Goal: Task Accomplishment & Management: Use online tool/utility

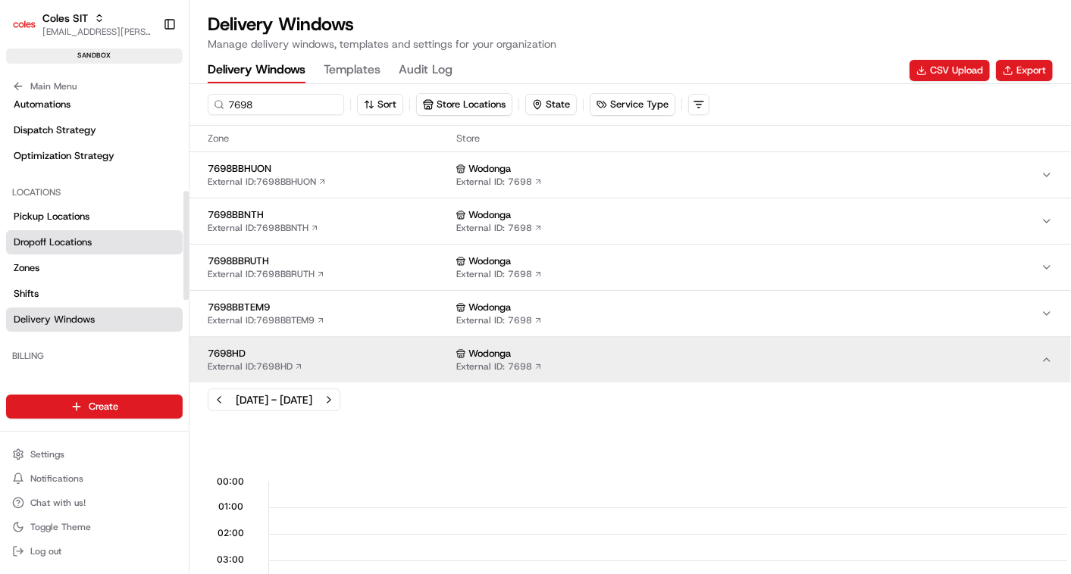
scroll to position [0, 1840]
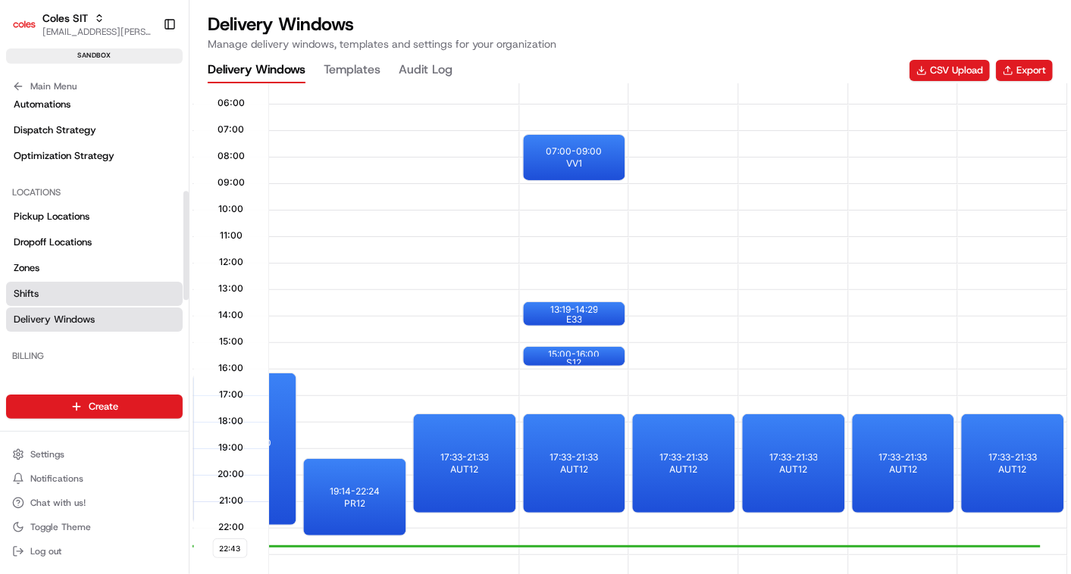
click at [42, 291] on link "Shifts" at bounding box center [94, 294] width 177 height 24
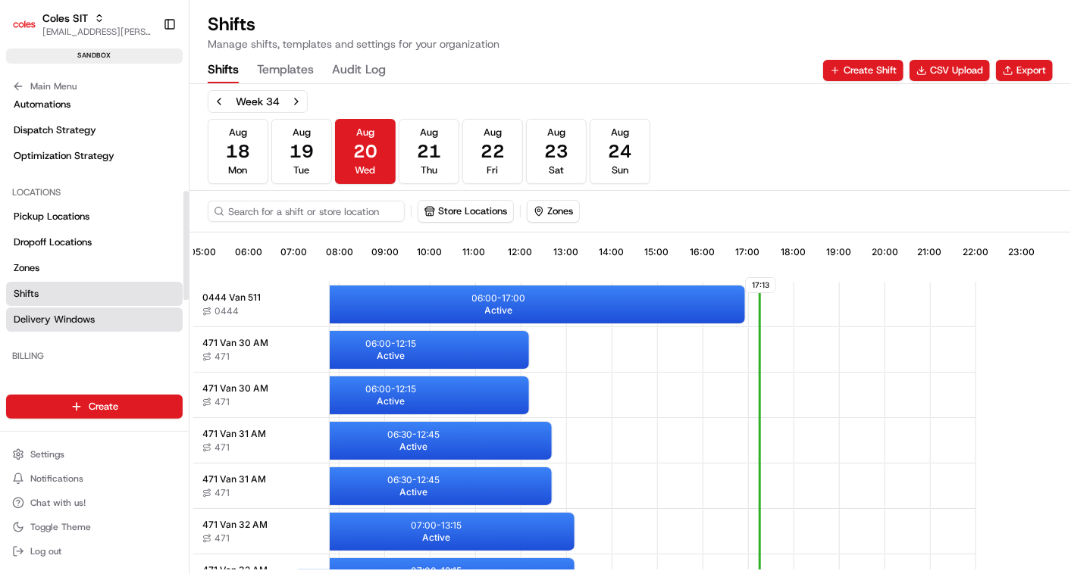
scroll to position [0, 361]
click at [42, 316] on span "Delivery Windows" at bounding box center [54, 320] width 81 height 14
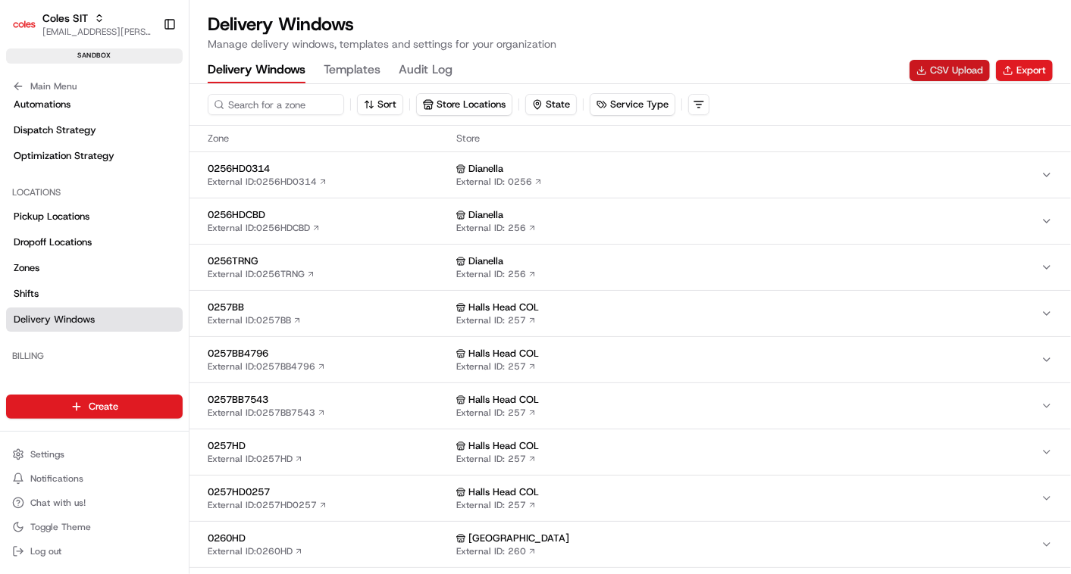
click at [964, 62] on button "CSV Upload" at bounding box center [949, 70] width 80 height 21
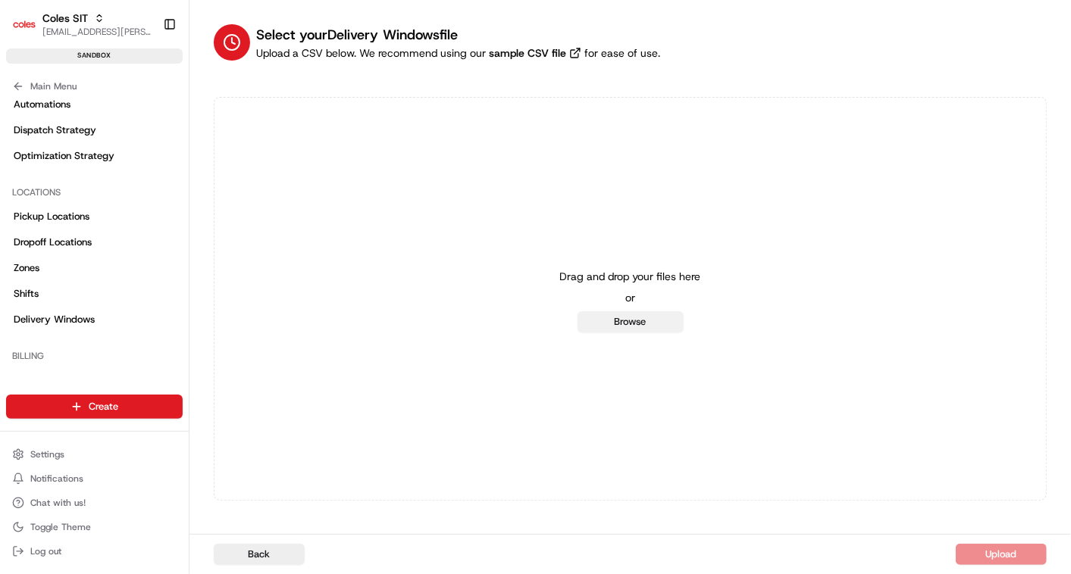
click at [626, 320] on button "Browse" at bounding box center [630, 321] width 106 height 21
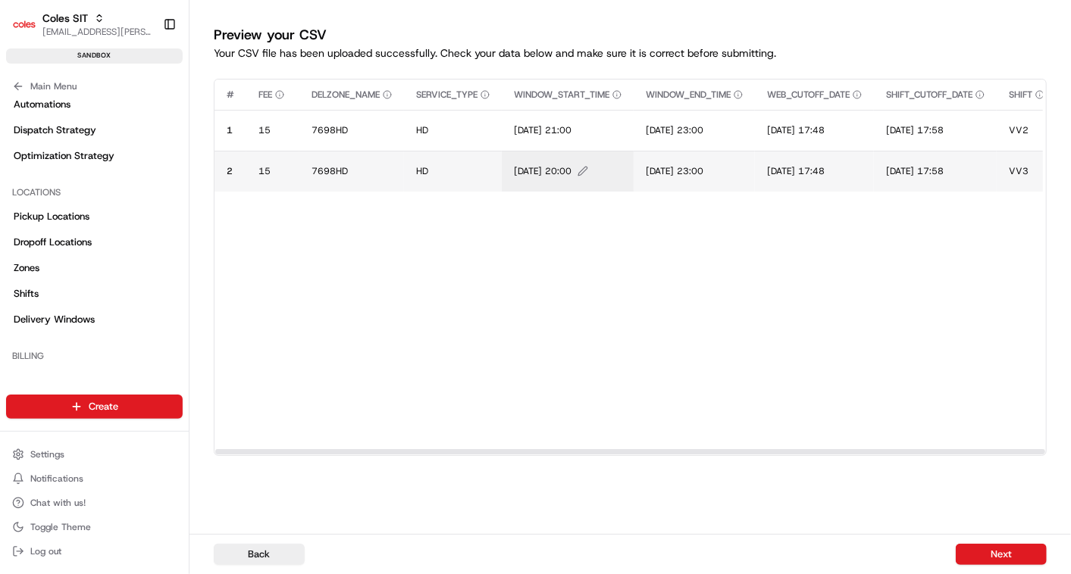
click at [588, 173] on icon "Edit WINDOW_START_TIME value" at bounding box center [582, 171] width 11 height 11
click at [617, 154] on input "20/08/2025 20:00" at bounding box center [607, 155] width 168 height 27
type input "20/08/2025 20:30"
click at [677, 212] on div at bounding box center [535, 287] width 1071 height 574
click at [588, 173] on icon "Edit WINDOW_START_TIME value" at bounding box center [582, 171] width 11 height 11
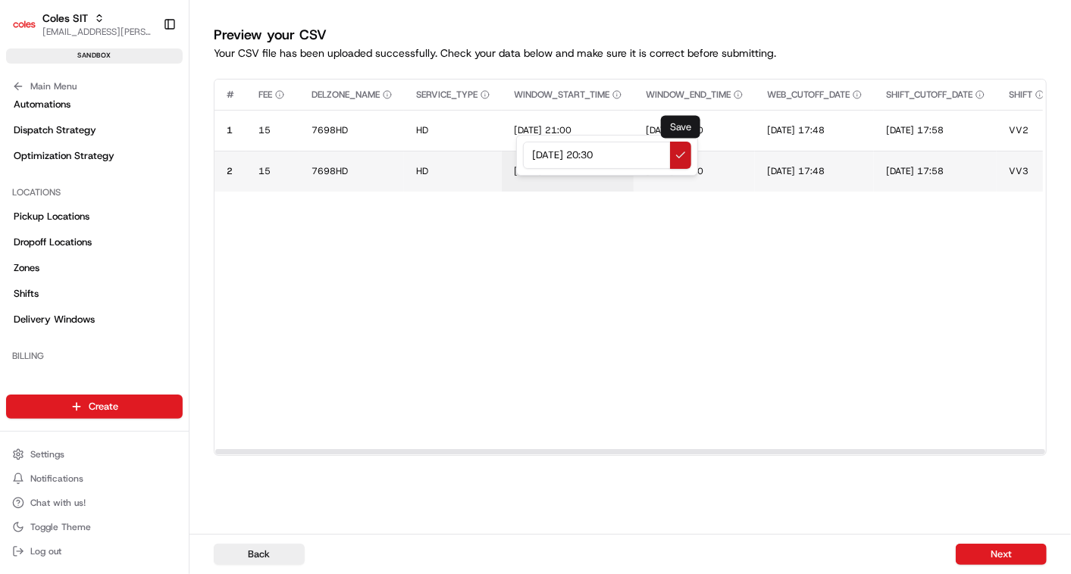
click at [682, 156] on button at bounding box center [680, 155] width 21 height 27
click at [1019, 549] on button "Next" at bounding box center [1000, 554] width 91 height 21
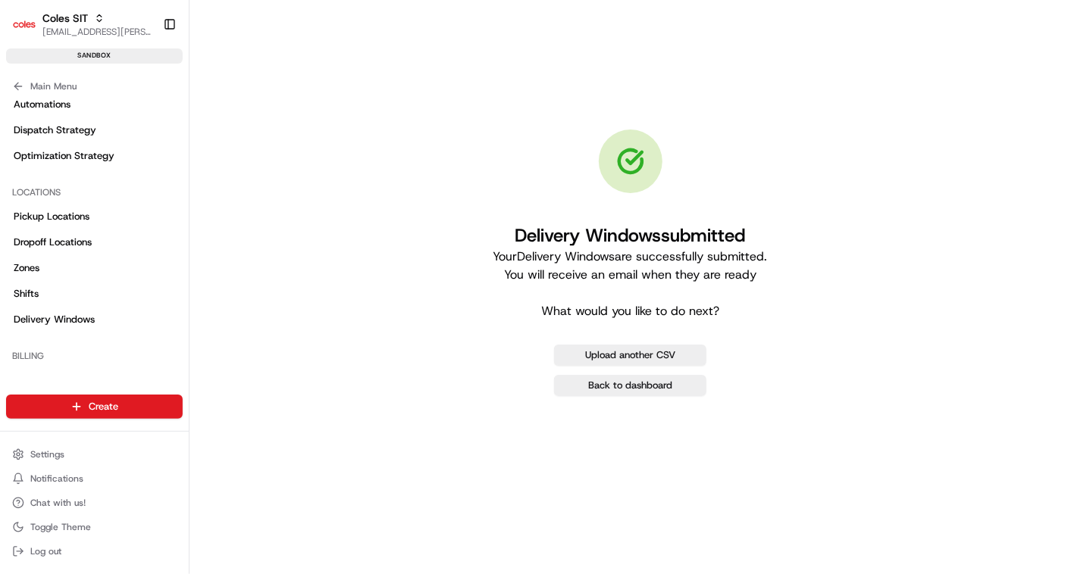
click at [386, 68] on div "Delivery Windows submitted Your Delivery Windows are successfully submitted. Yo…" at bounding box center [630, 262] width 833 height 477
